Goal: Information Seeking & Learning: Learn about a topic

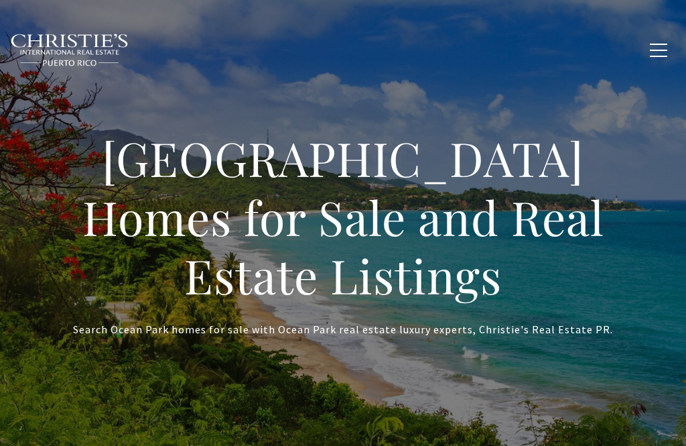
click at [651, 51] on button "button" at bounding box center [658, 50] width 35 height 39
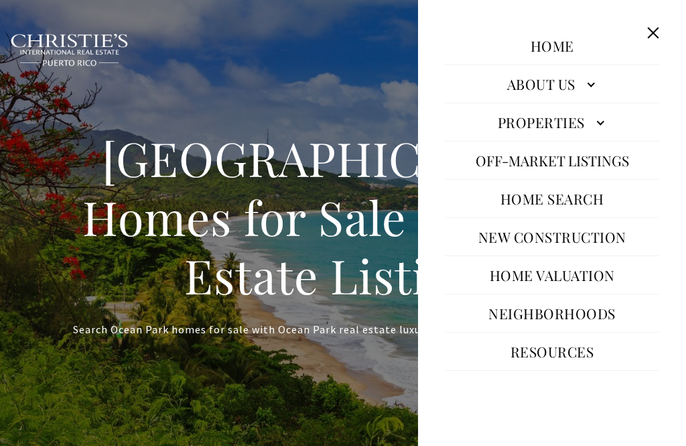
click at [595, 125] on link "Properties" at bounding box center [552, 122] width 214 height 32
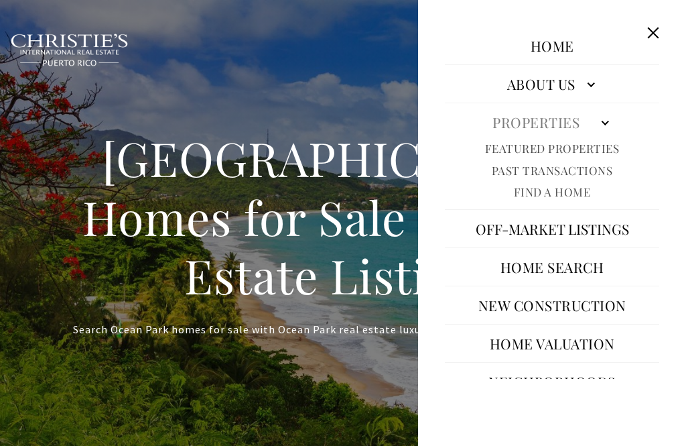
click at [600, 142] on link "Featured Properties" at bounding box center [552, 148] width 135 height 15
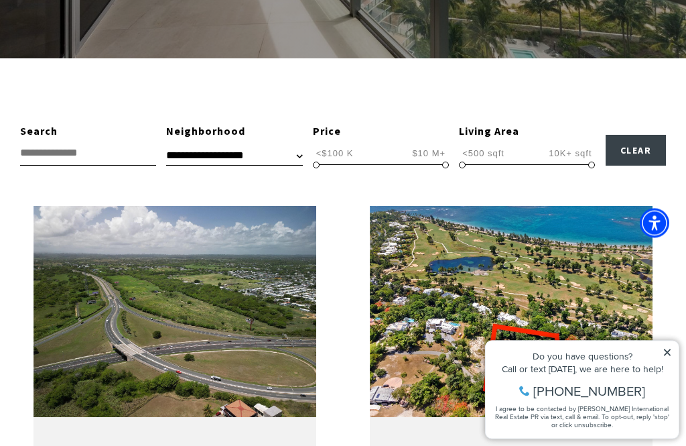
scroll to position [344, 0]
click at [664, 351] on icon at bounding box center [667, 352] width 9 height 9
click at [671, 356] on icon at bounding box center [667, 352] width 9 height 9
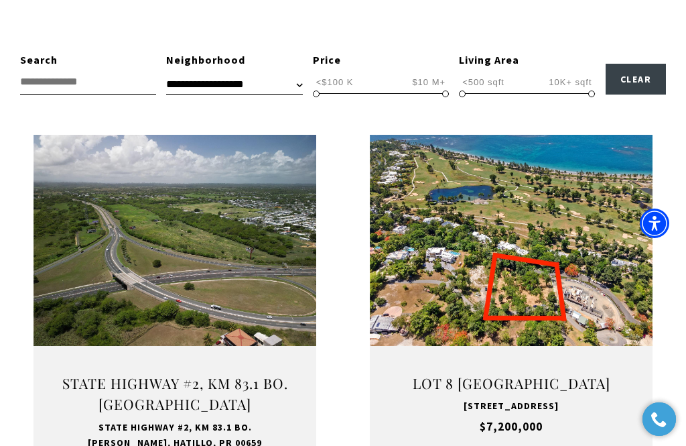
scroll to position [416, 0]
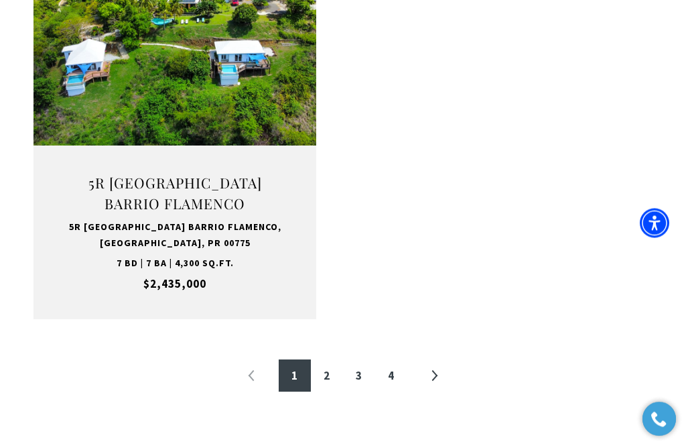
scroll to position [2322, 0]
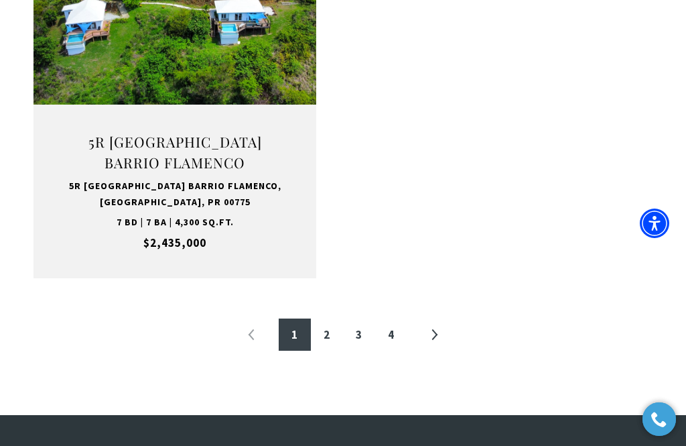
click at [436, 318] on link "»" at bounding box center [434, 334] width 32 height 32
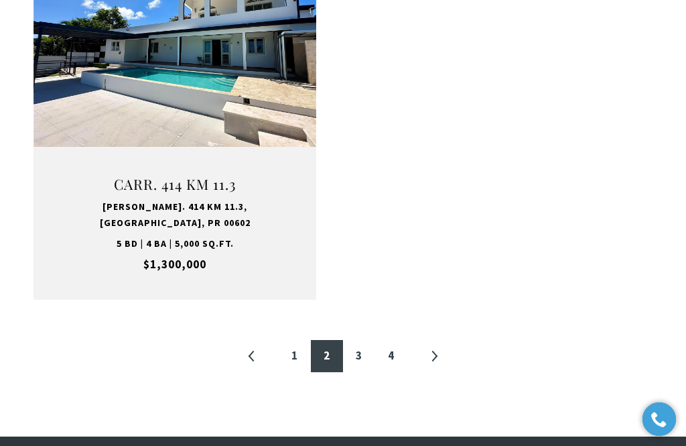
scroll to position [2289, 0]
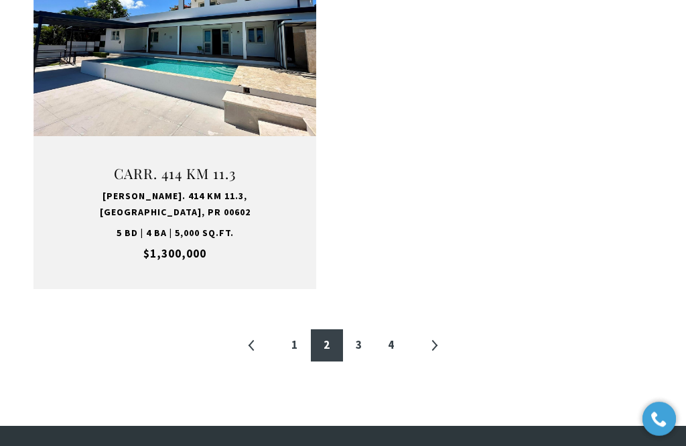
click at [443, 330] on link "»" at bounding box center [434, 346] width 32 height 32
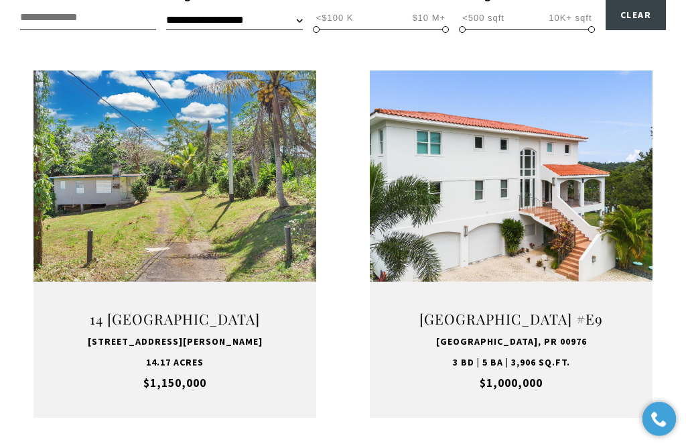
scroll to position [479, 0]
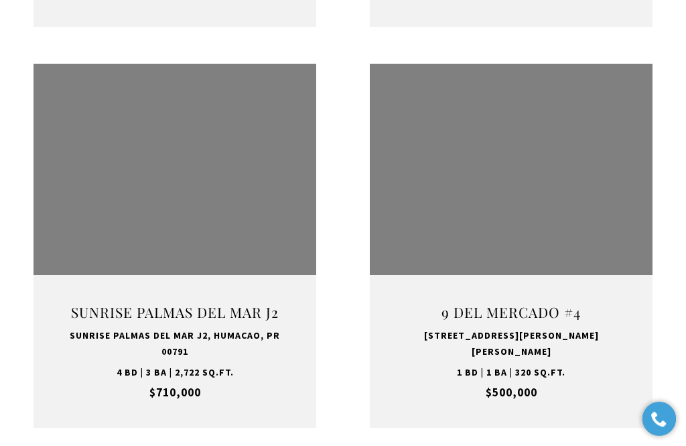
scroll to position [870, 0]
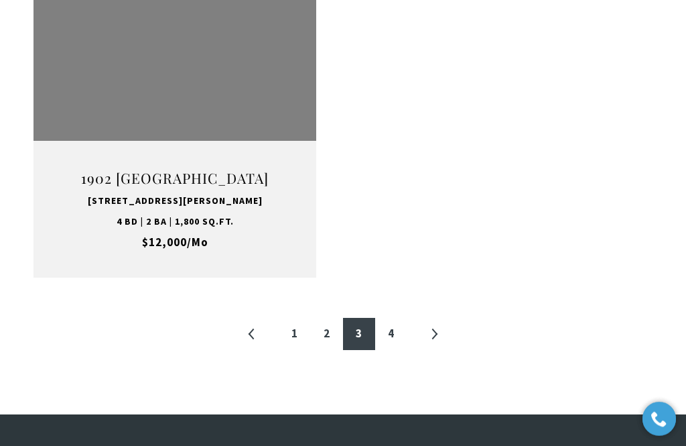
scroll to position [2232, 0]
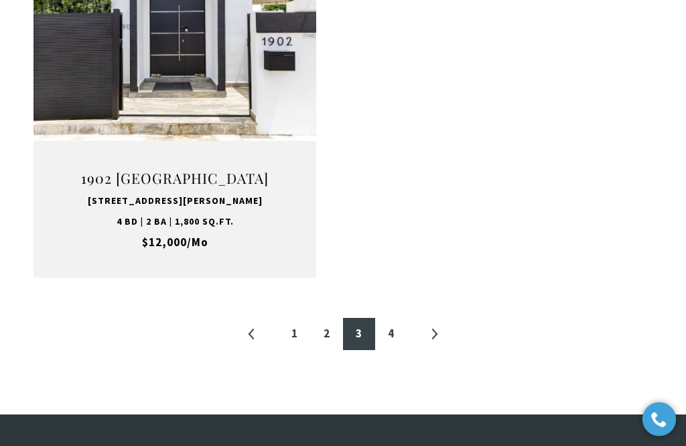
click at [437, 350] on link "»" at bounding box center [434, 334] width 32 height 32
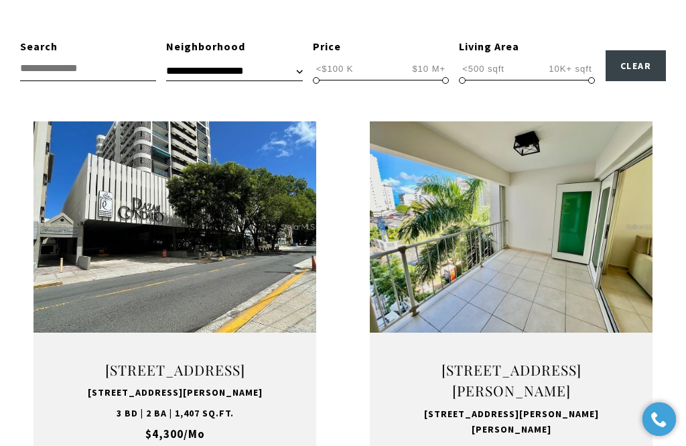
scroll to position [431, 0]
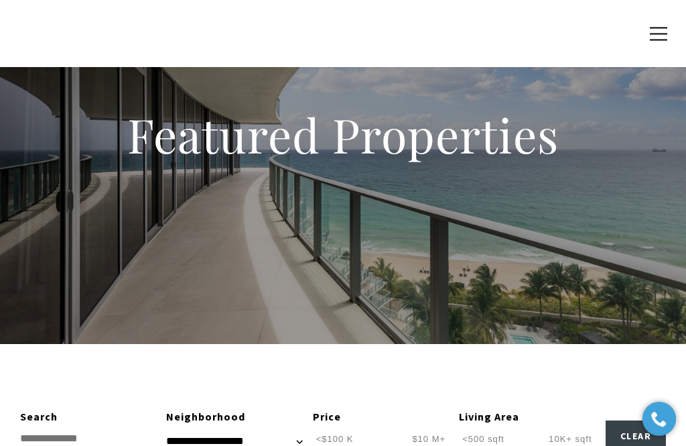
scroll to position [0, 0]
